Goal: Task Accomplishment & Management: Use online tool/utility

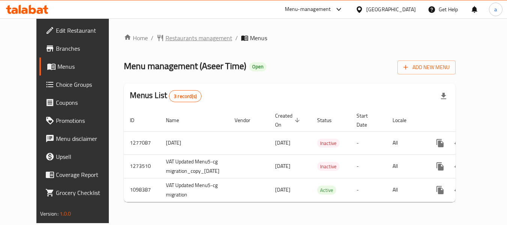
click at [166, 35] on span "Restaurants management" at bounding box center [199, 37] width 67 height 9
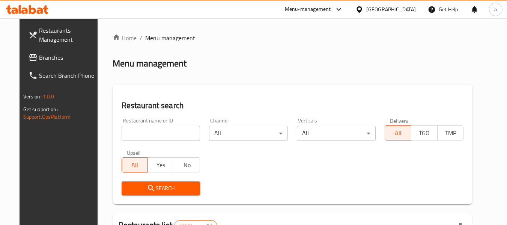
drag, startPoint x: 173, startPoint y: 137, endPoint x: 172, endPoint y: 141, distance: 4.7
click at [173, 137] on input "search" at bounding box center [161, 133] width 79 height 15
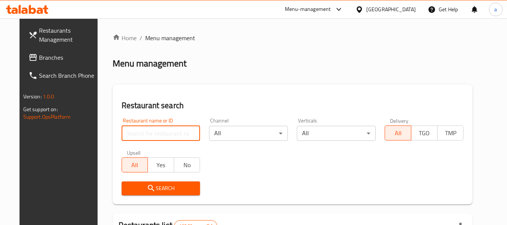
paste input "631206"
type input "631206"
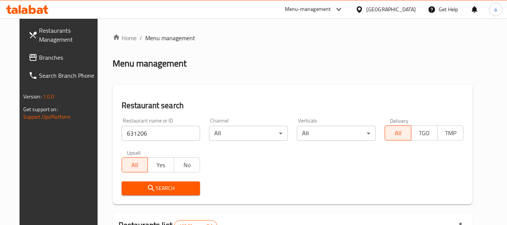
click at [180, 187] on span "Search" at bounding box center [161, 188] width 67 height 9
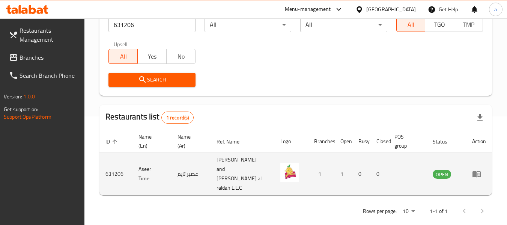
scroll to position [110, 0]
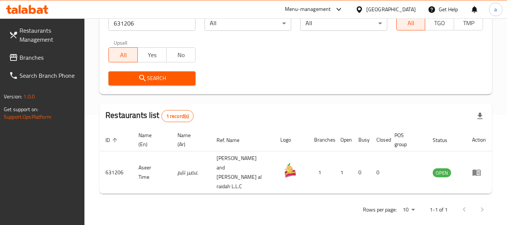
click at [403, 9] on div "Oman" at bounding box center [391, 9] width 50 height 8
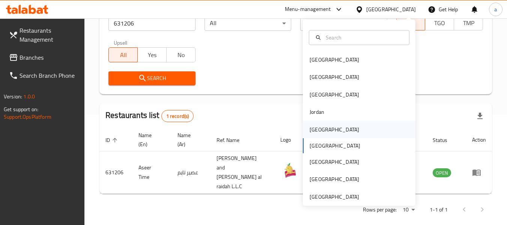
click at [331, 131] on div "[GEOGRAPHIC_DATA]" at bounding box center [359, 129] width 113 height 17
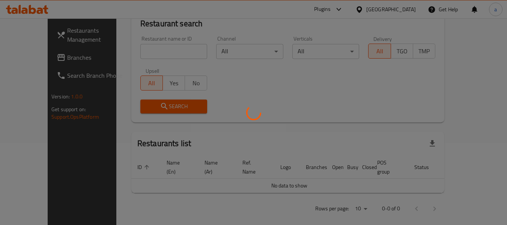
scroll to position [110, 0]
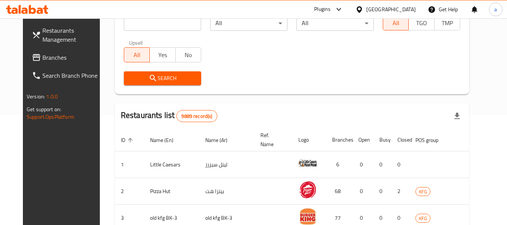
drag, startPoint x: 29, startPoint y: 49, endPoint x: 30, endPoint y: 54, distance: 5.4
click at [29, 49] on link "Branches" at bounding box center [67, 57] width 82 height 18
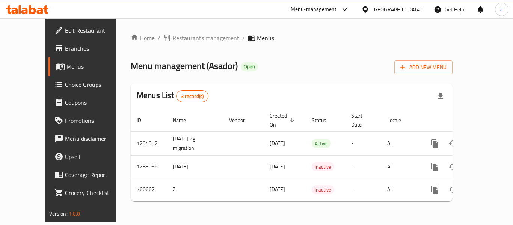
click at [185, 40] on span "Restaurants management" at bounding box center [205, 37] width 67 height 9
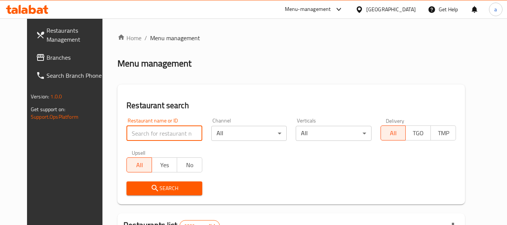
click at [165, 128] on input "search" at bounding box center [163, 133] width 75 height 15
paste input "648295"
type input "648295"
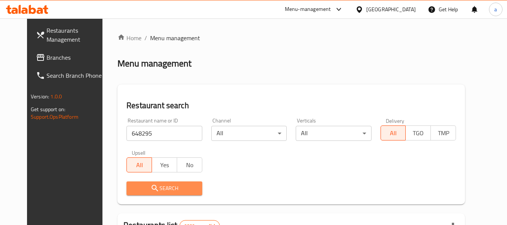
click at [173, 185] on span "Search" at bounding box center [163, 188] width 63 height 9
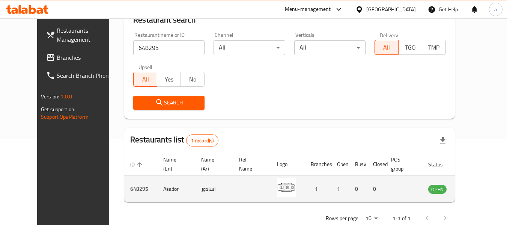
scroll to position [104, 0]
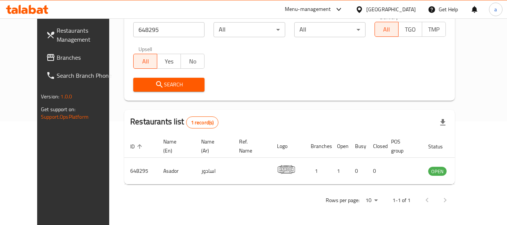
click at [57, 54] on span "Branches" at bounding box center [86, 57] width 59 height 9
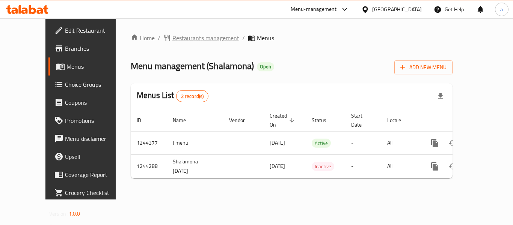
click at [179, 40] on span "Restaurants management" at bounding box center [205, 37] width 67 height 9
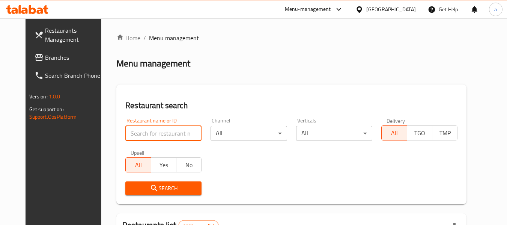
click at [158, 132] on input "search" at bounding box center [163, 133] width 76 height 15
paste input "681966"
type input "681966"
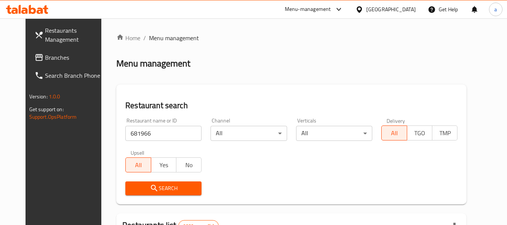
click at [162, 185] on span "Search" at bounding box center [163, 188] width 64 height 9
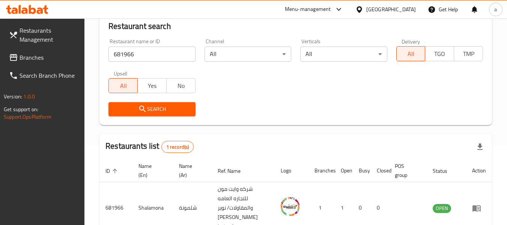
scroll to position [129, 0]
